Goal: Subscribe to service/newsletter

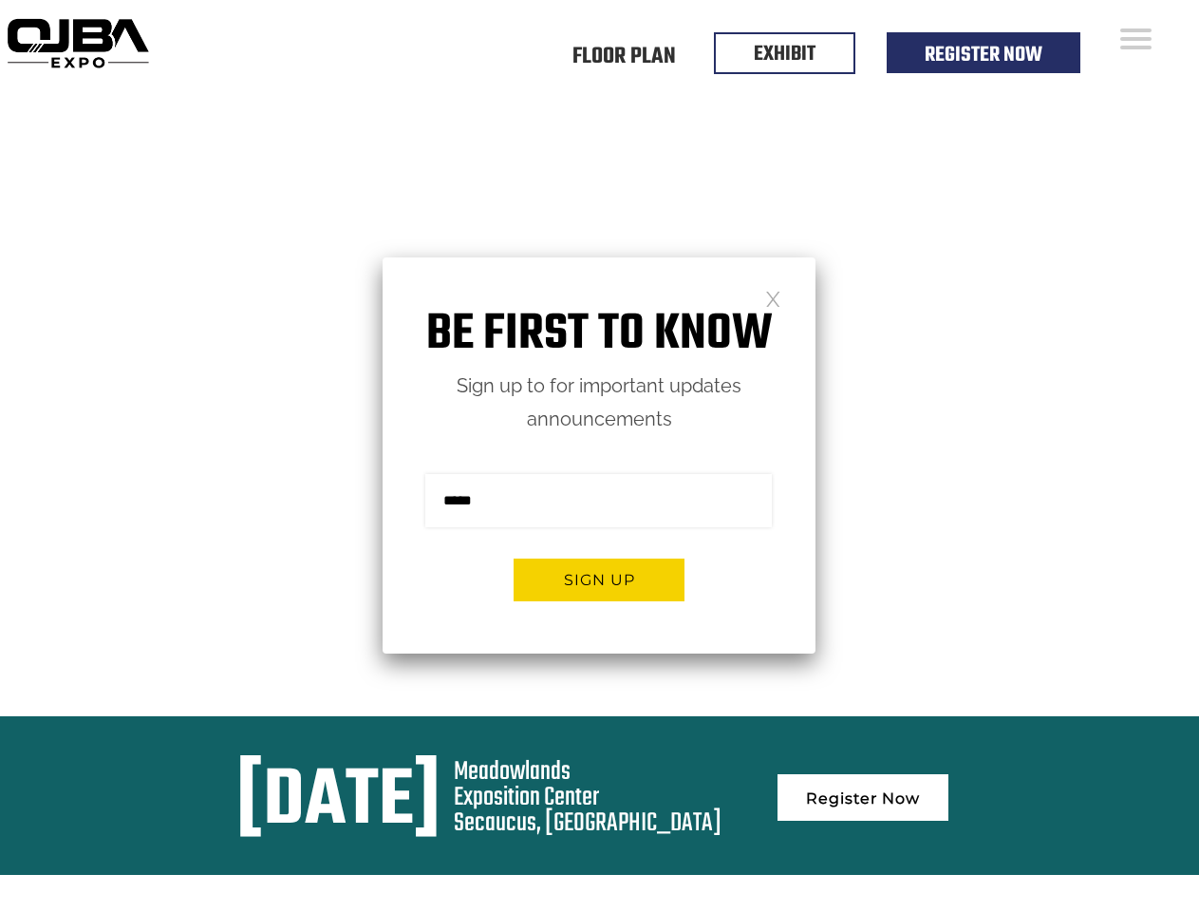
click at [599, 456] on form "Sign me up for the newsletter! ******* Sign up" at bounding box center [599, 544] width 433 height 217
click at [599, 579] on button "Sign up" at bounding box center [599, 579] width 171 height 43
click at [599, 456] on form "Sign me up for the newsletter! ******* Sign up" at bounding box center [599, 544] width 433 height 217
click at [599, 579] on button "Sign up" at bounding box center [599, 579] width 171 height 43
